Goal: Check status: Check status

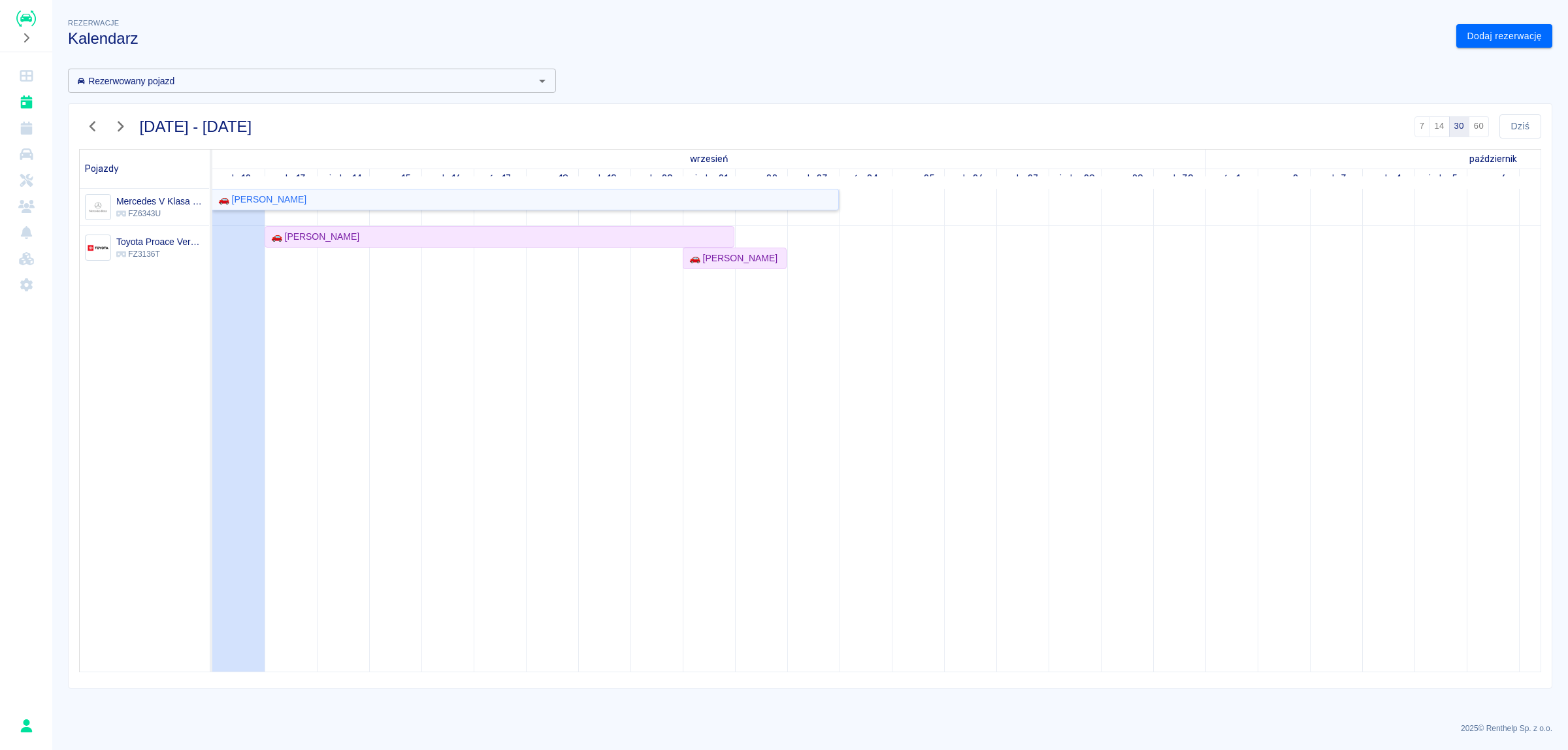
click at [266, 197] on div "🚗 [PERSON_NAME]" at bounding box center [260, 200] width 94 height 13
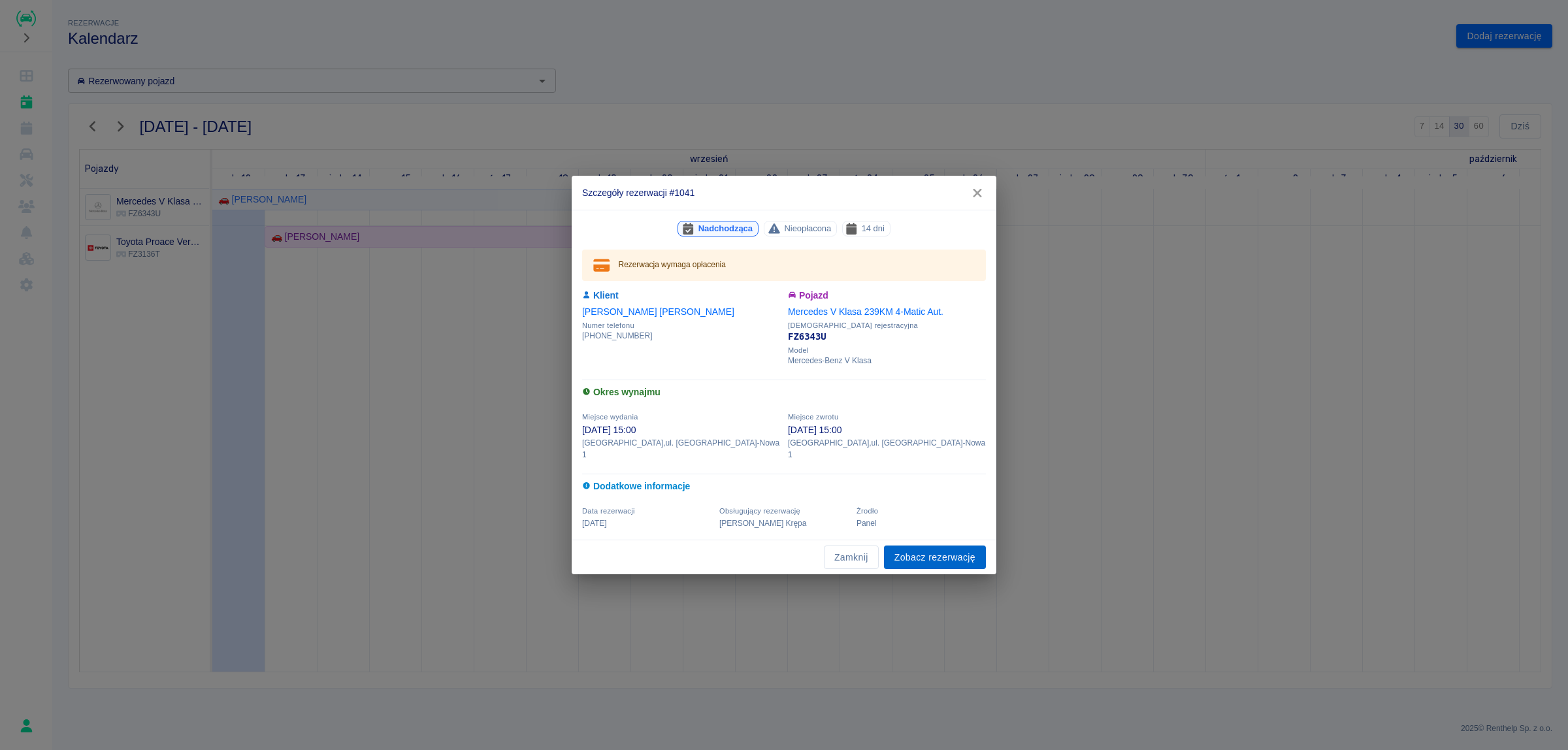
click at [926, 546] on link "Zobacz rezerwację" at bounding box center [935, 558] width 102 height 24
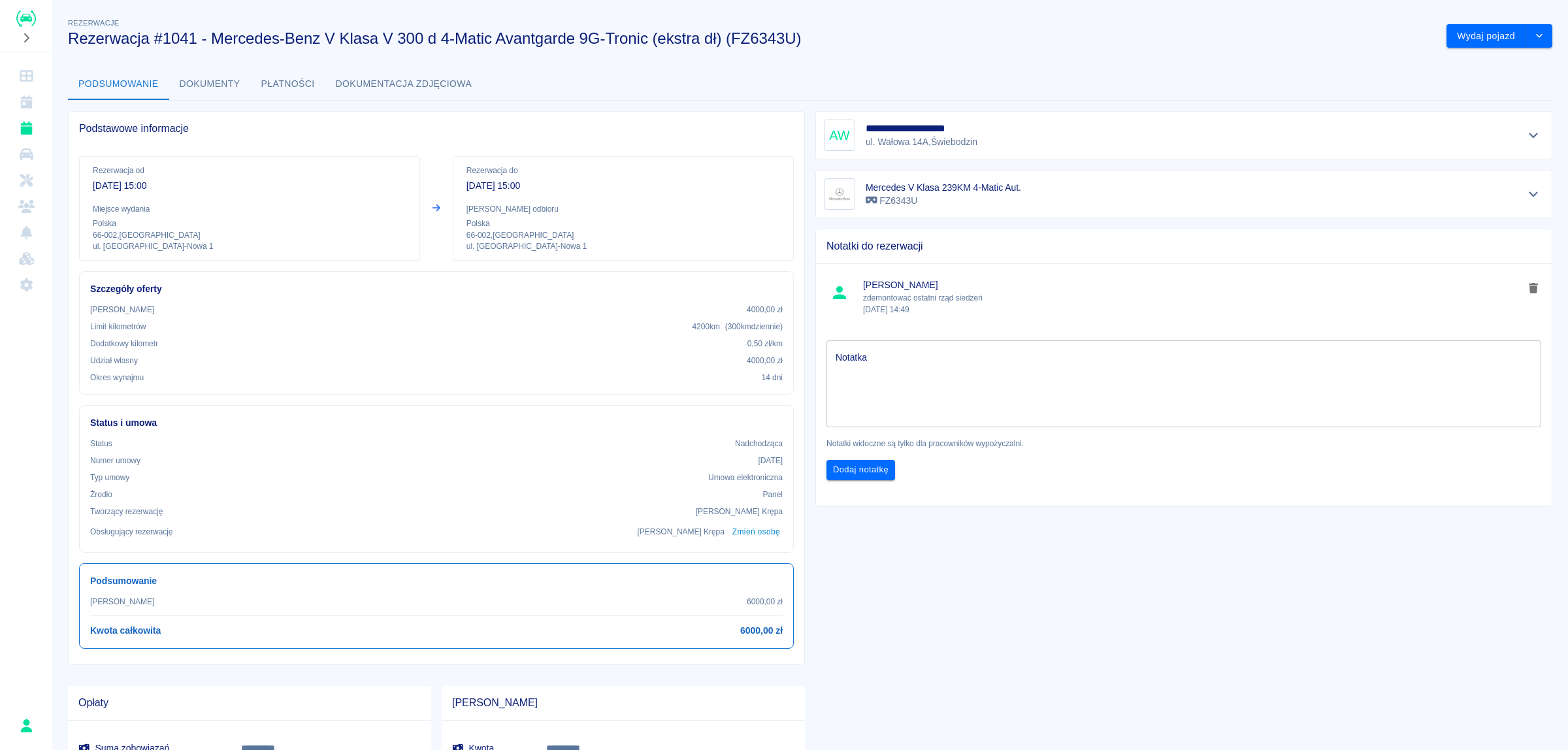
click at [991, 139] on div "**********" at bounding box center [1184, 135] width 720 height 31
click at [1527, 139] on icon "Pokaż szczegóły" at bounding box center [1534, 135] width 15 height 12
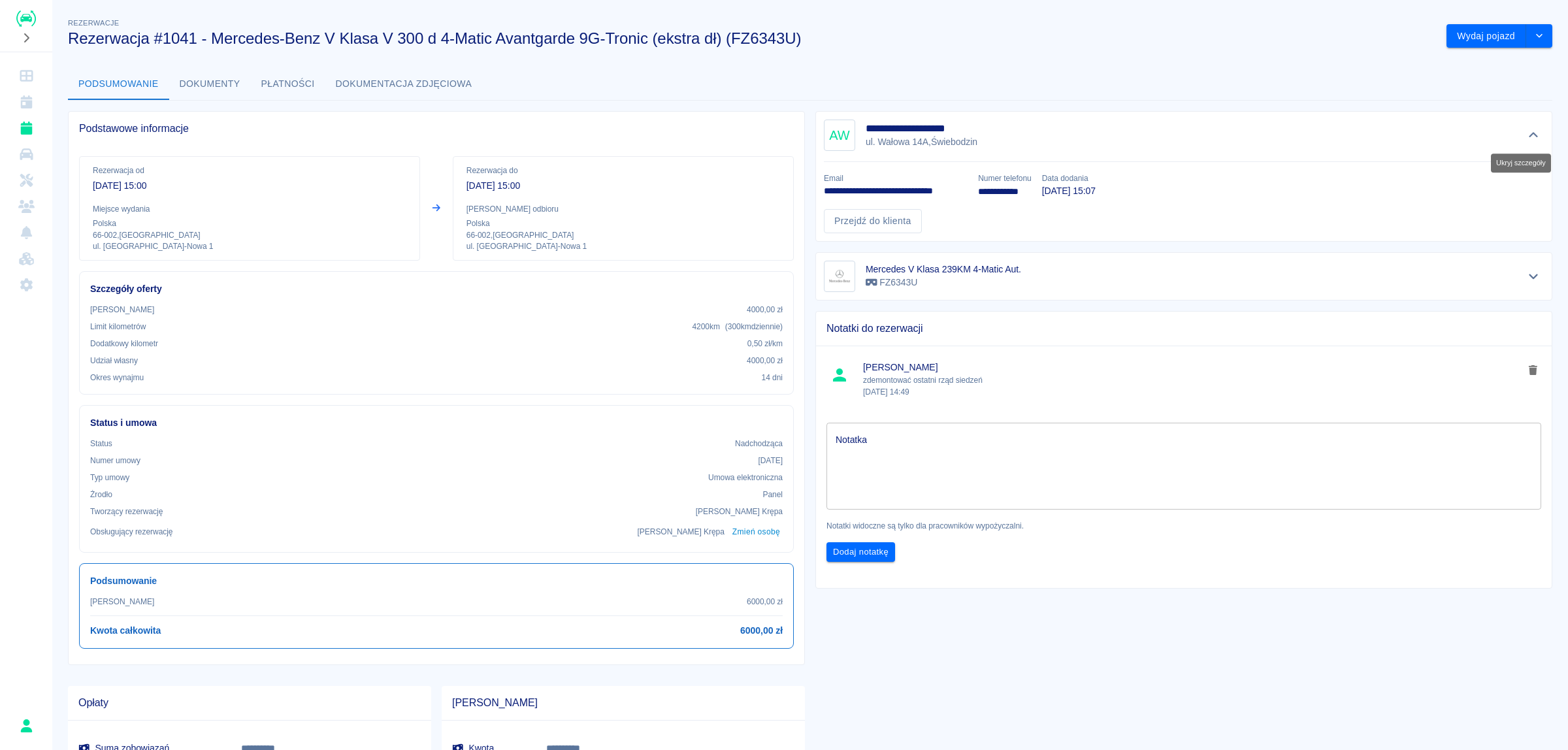
click at [1529, 136] on icon "Ukryj szczegóły" at bounding box center [1533, 135] width 9 height 5
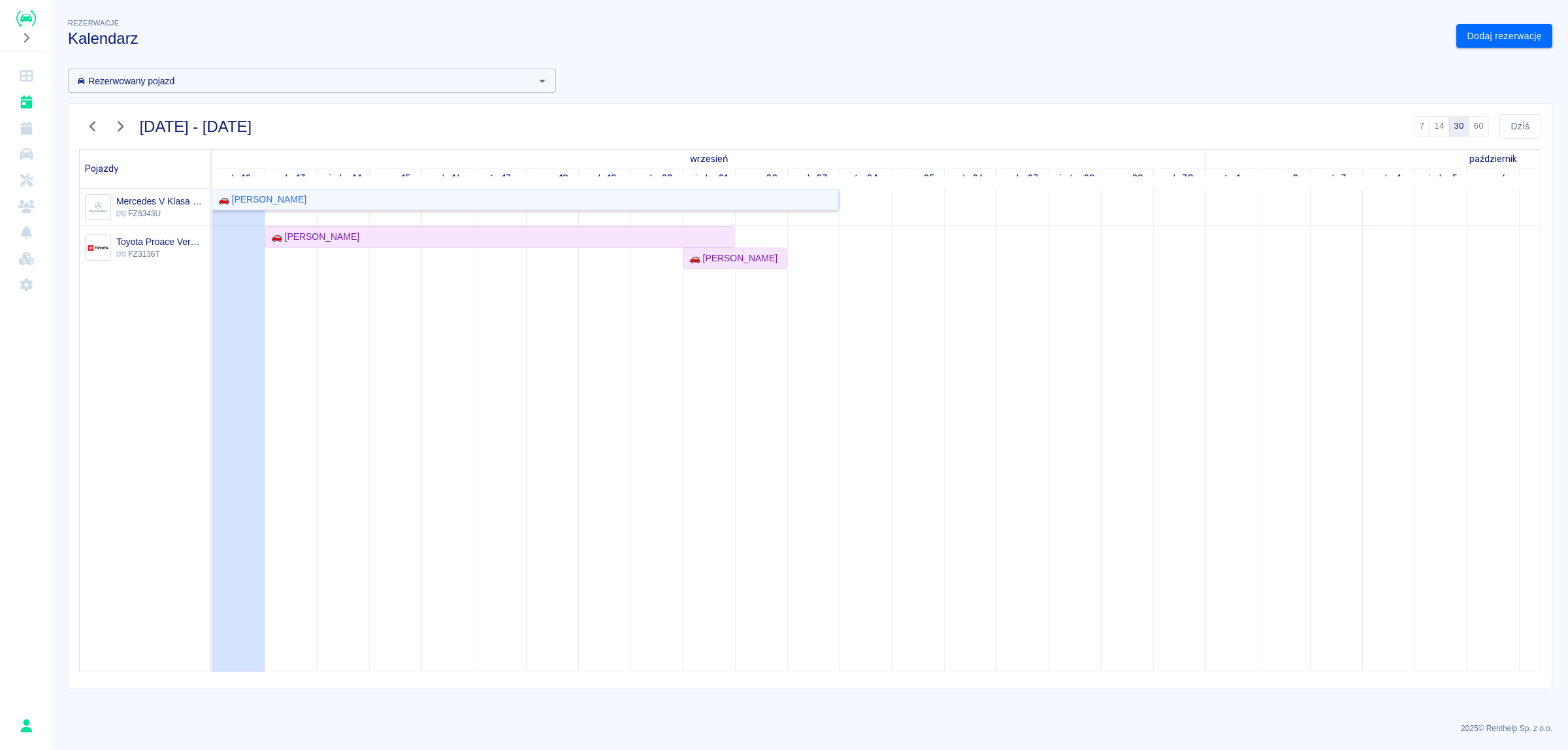
click at [267, 201] on div "🚗 [PERSON_NAME]" at bounding box center [260, 200] width 94 height 13
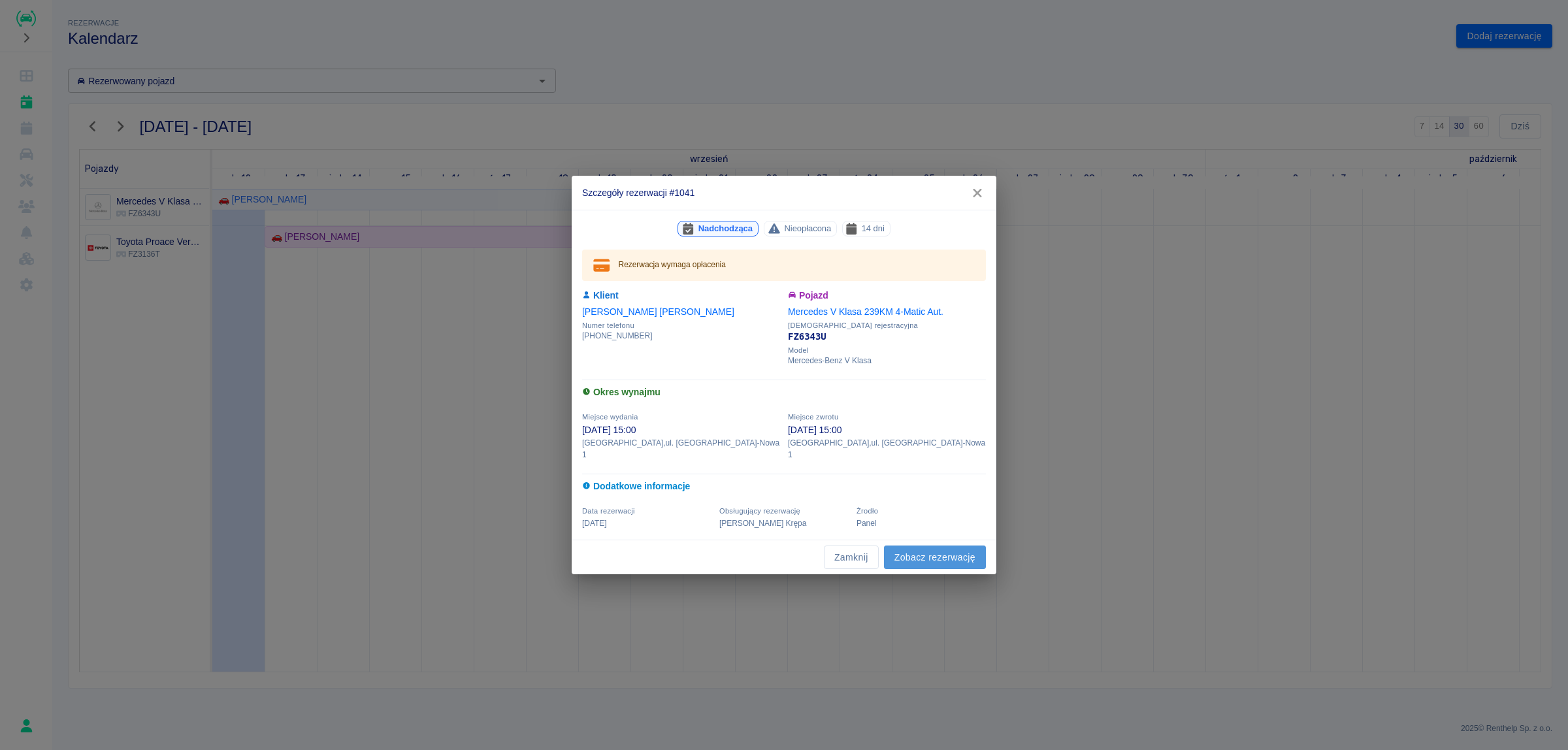
click at [943, 550] on link "Zobacz rezerwację" at bounding box center [935, 558] width 102 height 24
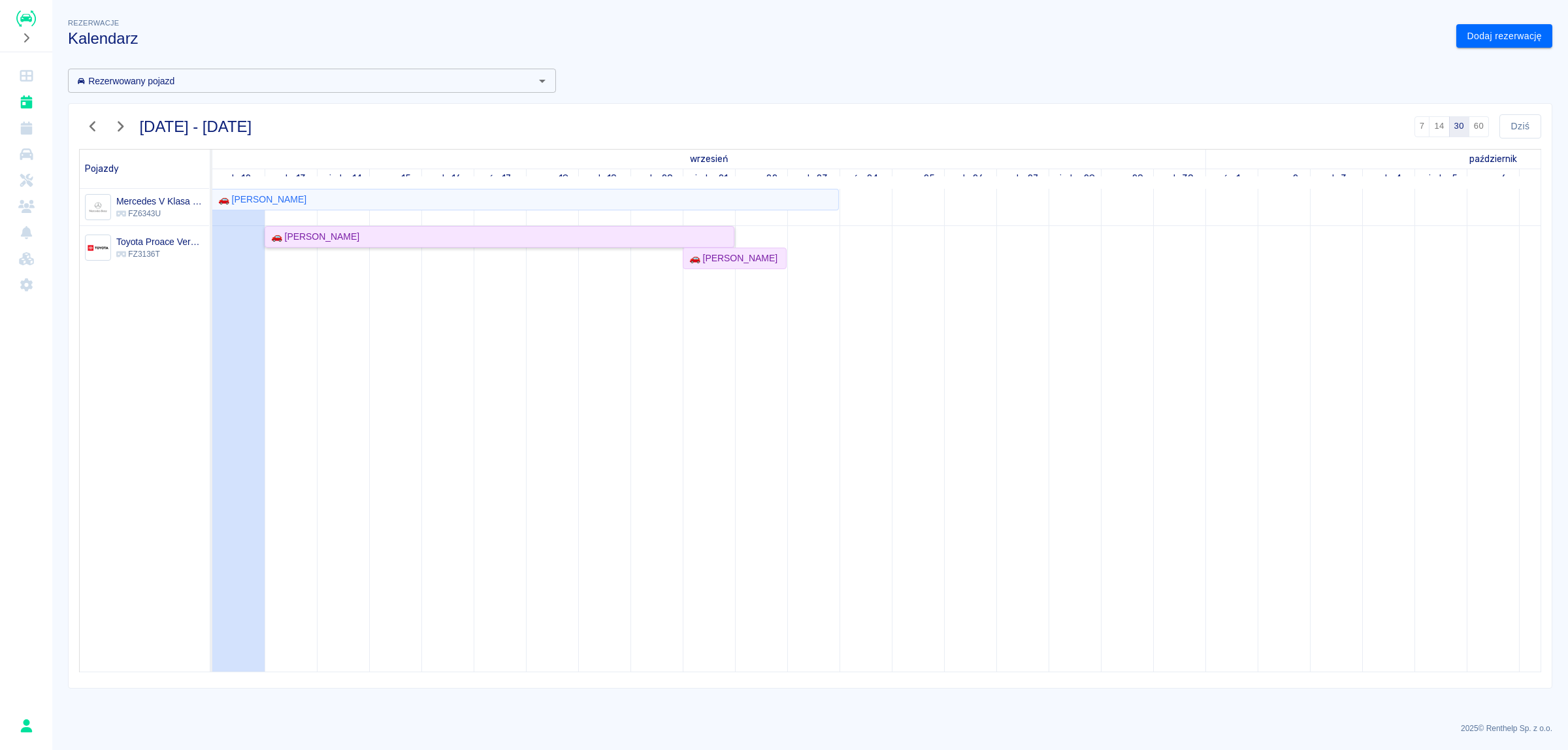
click at [359, 240] on div "🚗 [PERSON_NAME]" at bounding box center [499, 237] width 467 height 13
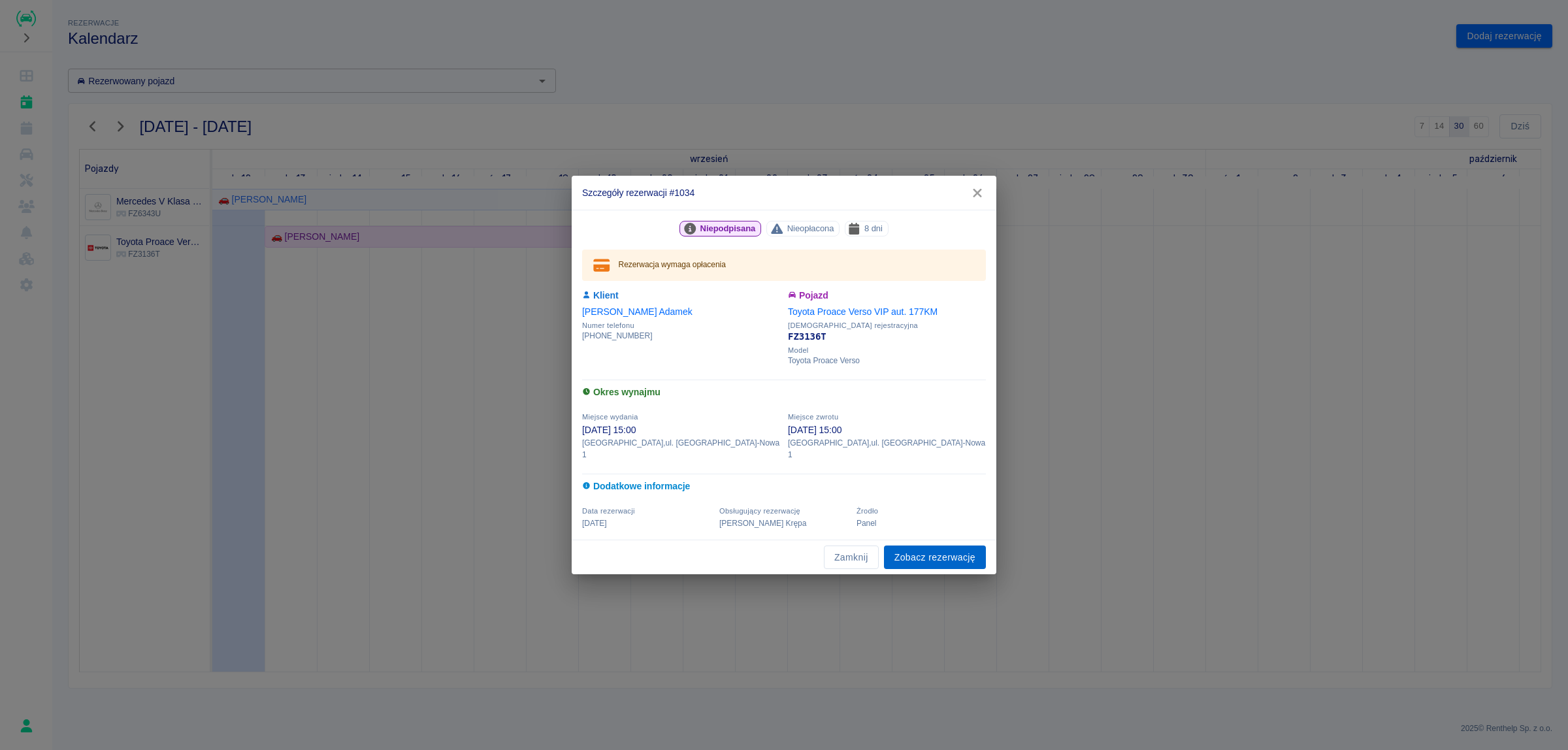
click at [923, 553] on link "Zobacz rezerwację" at bounding box center [935, 558] width 102 height 24
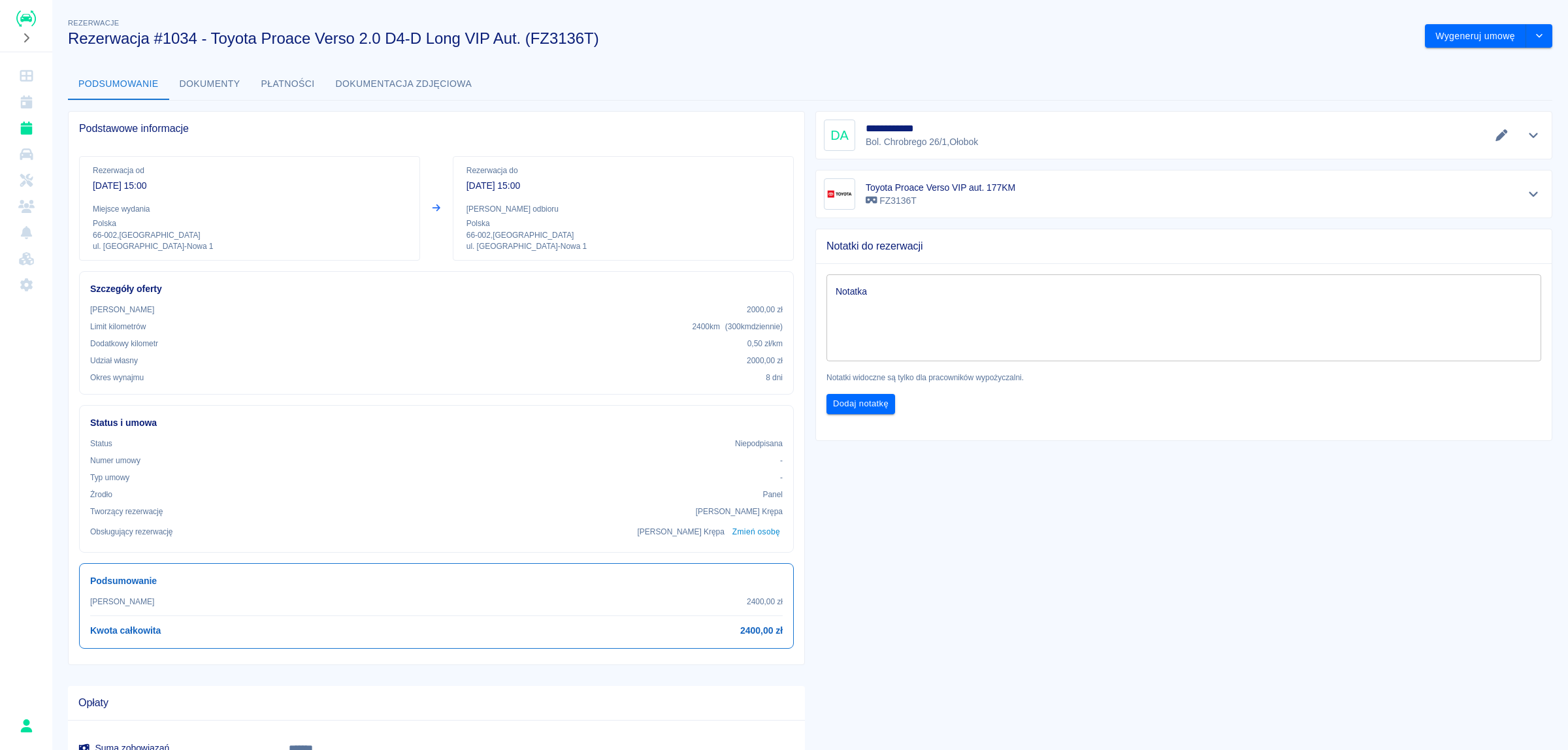
drag, startPoint x: 742, startPoint y: 344, endPoint x: 752, endPoint y: 341, distance: 10.4
